Goal: Check status

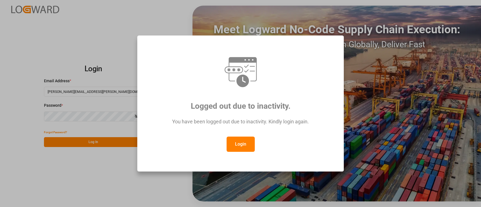
click at [244, 144] on button "Login" at bounding box center [241, 144] width 28 height 15
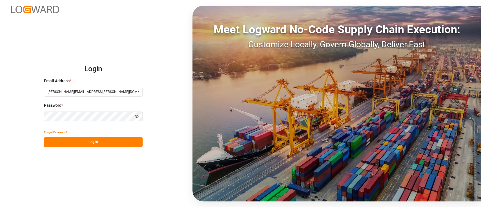
click at [114, 140] on button "Log In" at bounding box center [93, 142] width 99 height 10
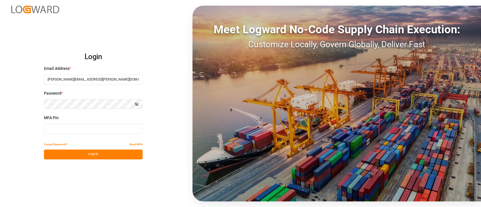
click at [99, 131] on input at bounding box center [93, 129] width 99 height 10
type input "676948"
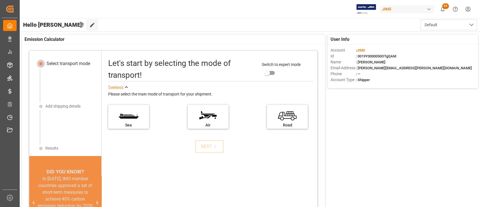
click at [374, 158] on div "User Info Account : JIMS Id : 0019Y0000050OTgQAM Name : Hamid Rezaei Email Addr…" at bounding box center [250, 135] width 462 height 206
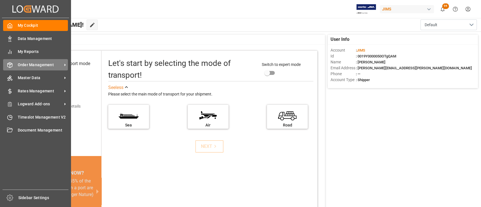
click at [33, 62] on span "Order Management" at bounding box center [40, 65] width 45 height 6
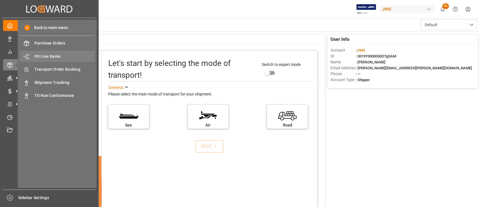
click at [52, 57] on span "PO Line Items" at bounding box center [64, 57] width 61 height 6
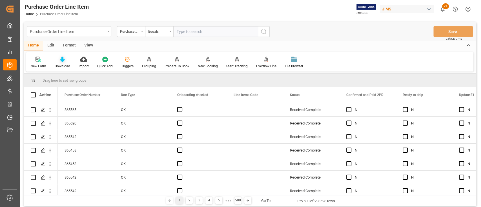
click at [61, 60] on icon at bounding box center [62, 60] width 5 height 6
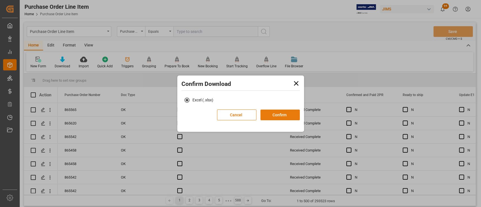
click at [276, 114] on button "Confirm" at bounding box center [279, 115] width 39 height 11
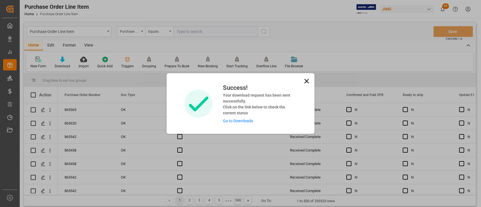
click at [244, 121] on link "Go to Downloads" at bounding box center [238, 121] width 30 height 5
